Goal: Information Seeking & Learning: Learn about a topic

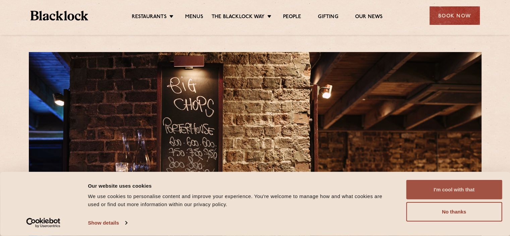
click at [453, 194] on button "I'm cool with that" at bounding box center [454, 189] width 96 height 19
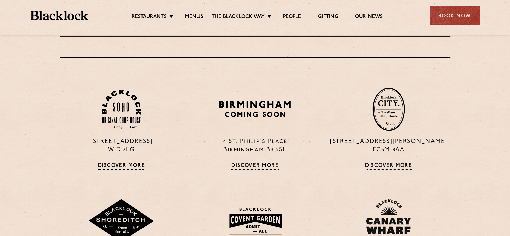
scroll to position [260, 0]
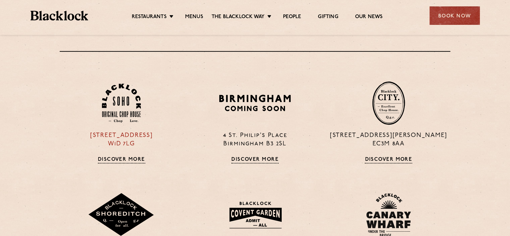
click at [117, 159] on link "Discover More" at bounding box center [121, 160] width 47 height 7
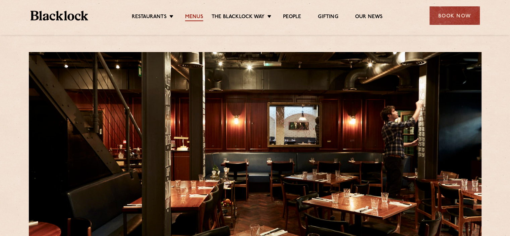
click at [197, 16] on link "Menus" at bounding box center [194, 17] width 18 height 7
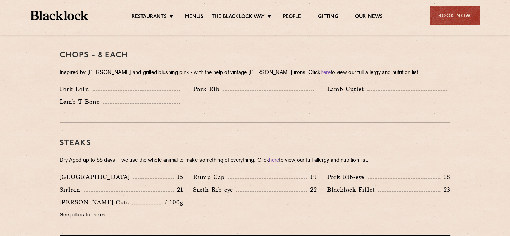
scroll to position [537, 0]
